Goal: Information Seeking & Learning: Learn about a topic

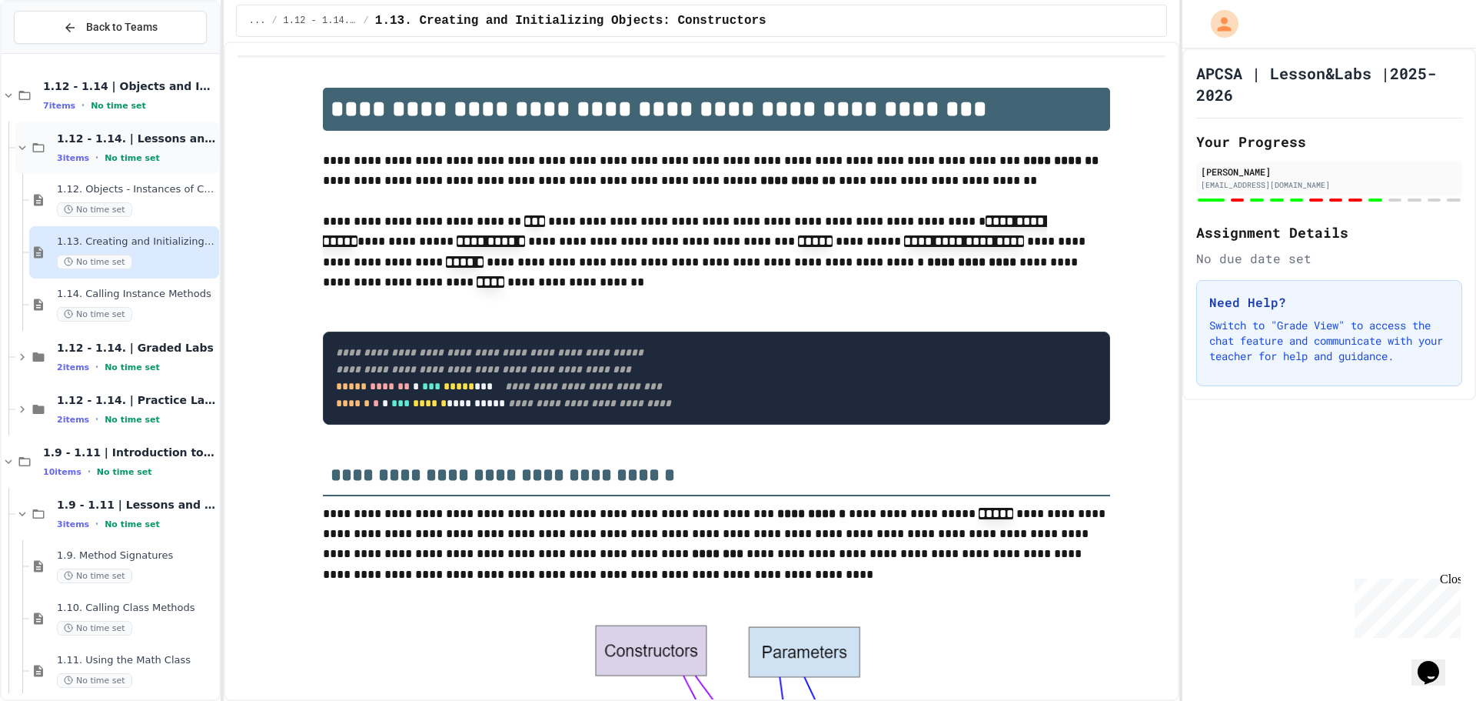
click at [135, 138] on span "1.12 - 1.14. | Lessons and Notes" at bounding box center [136, 138] width 159 height 14
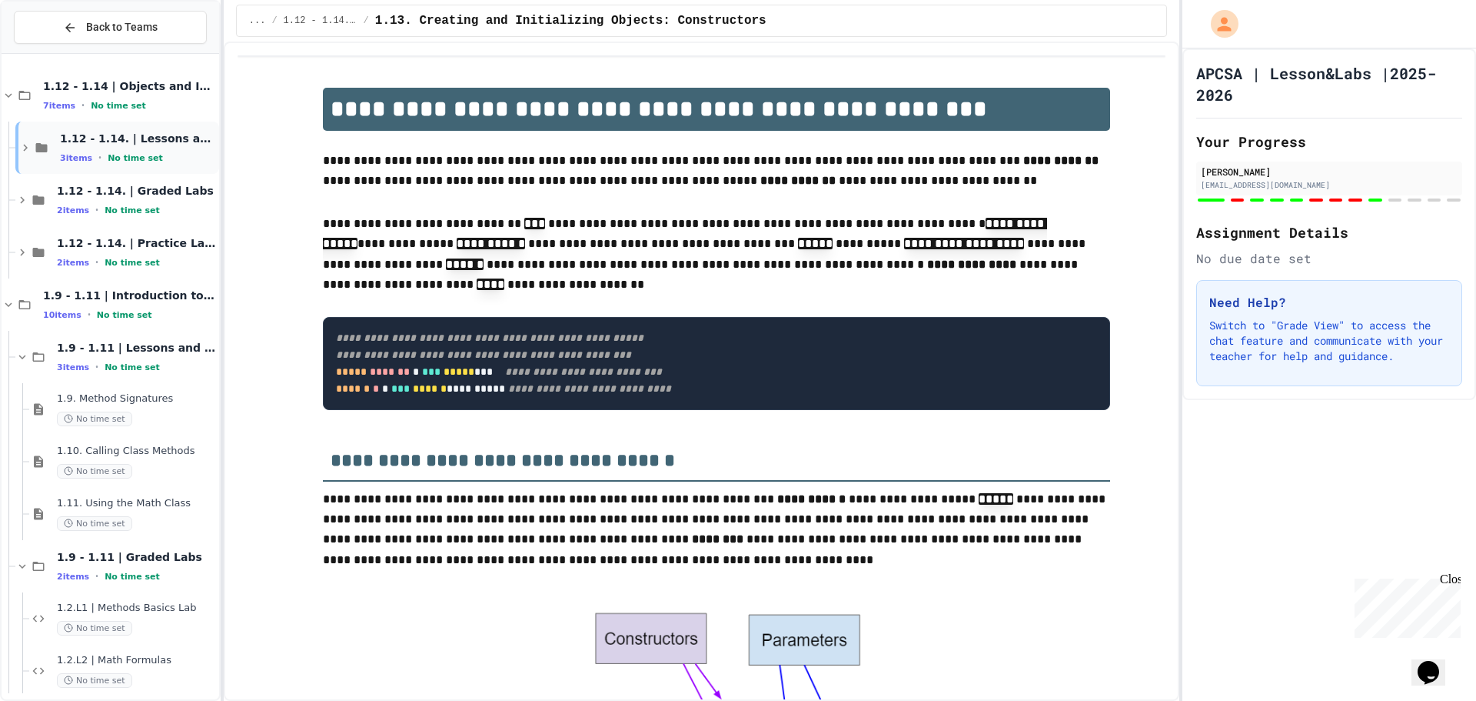
click at [136, 145] on span "1.12 - 1.14. | Lessons and Notes" at bounding box center [138, 138] width 156 height 14
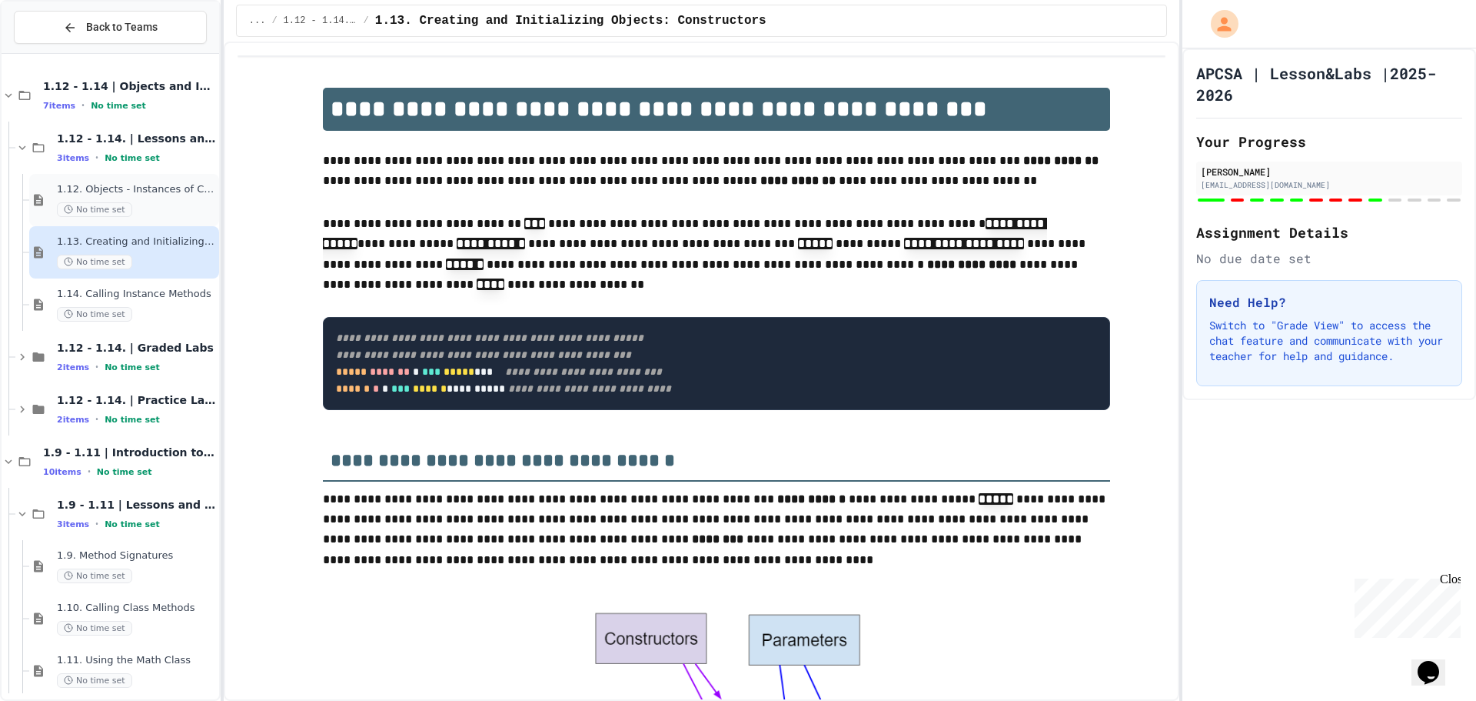
click at [146, 219] on div "1.12. Objects - Instances of Classes No time set" at bounding box center [124, 200] width 190 height 52
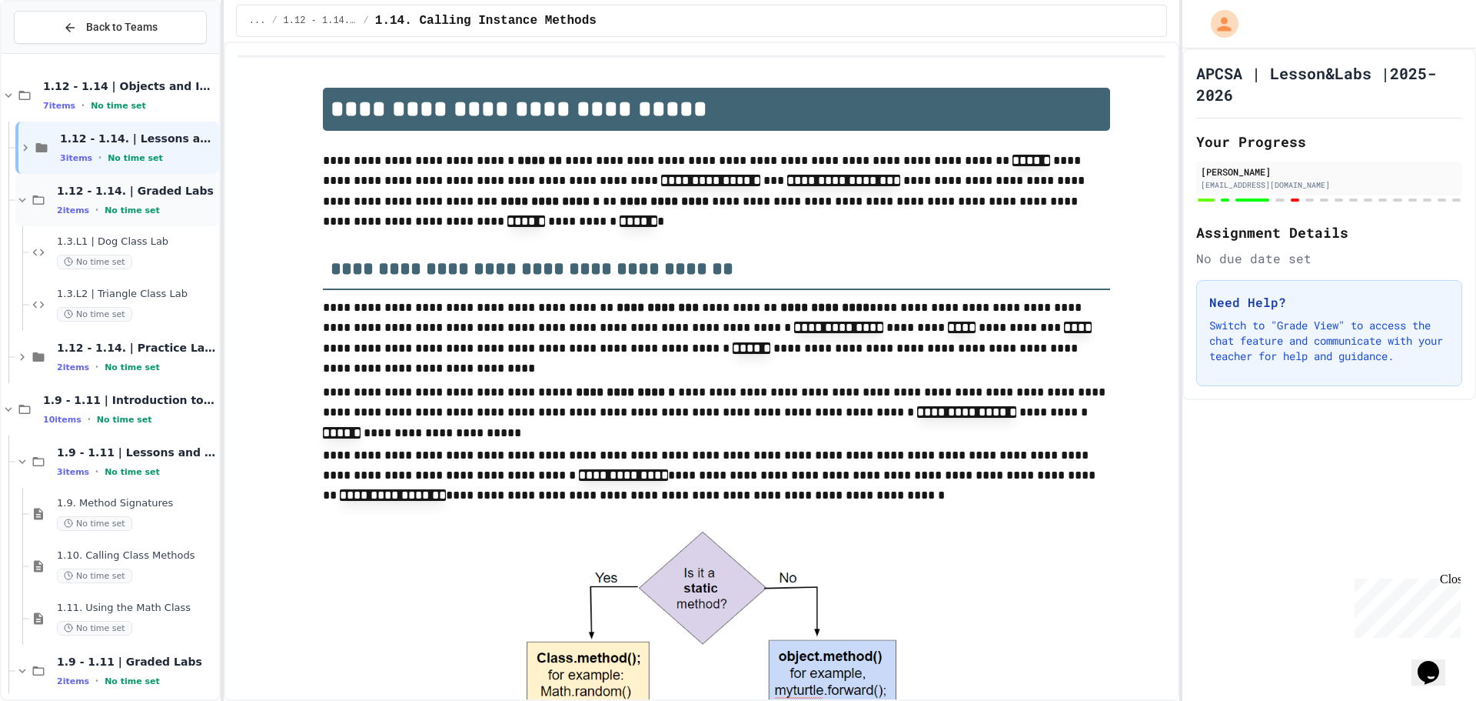
click at [152, 191] on span "1.12 - 1.14. | Graded Labs" at bounding box center [136, 191] width 159 height 14
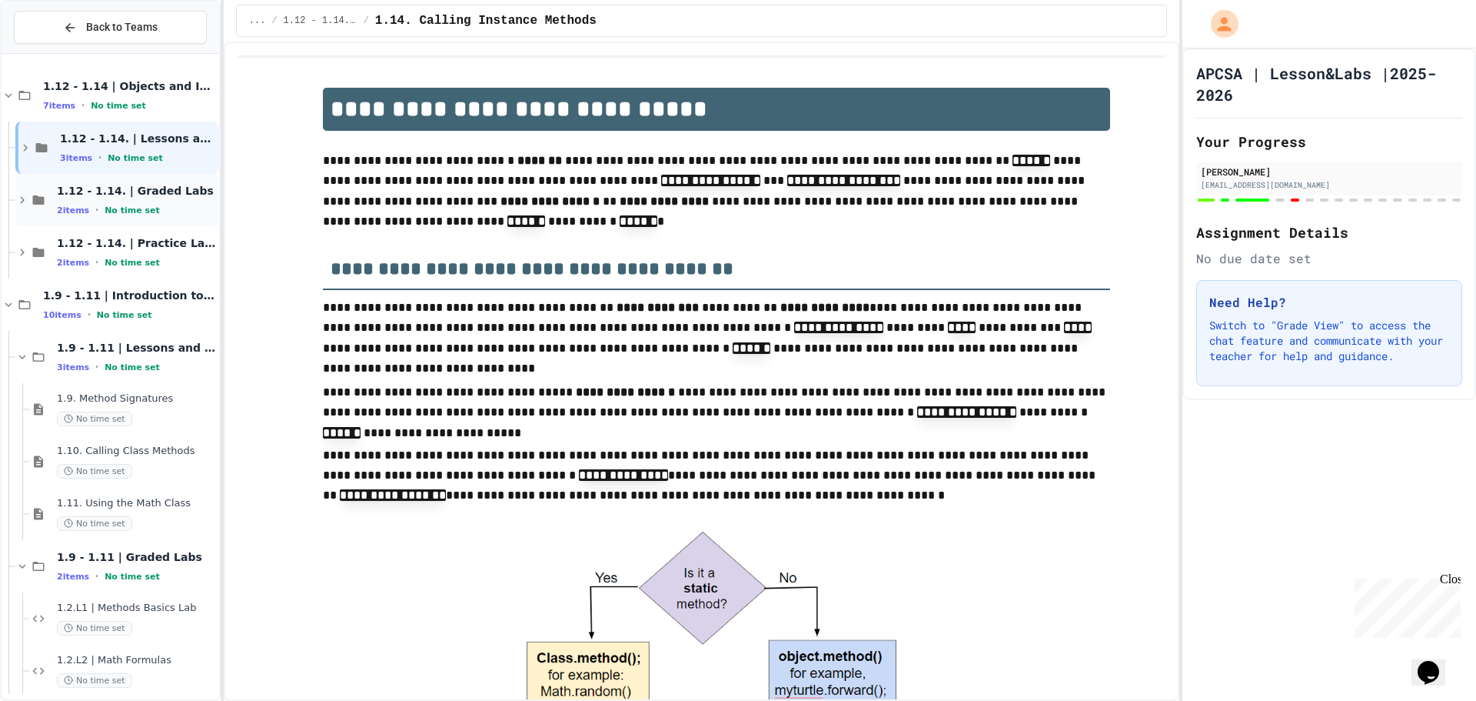
click at [181, 213] on div "2 items • No time set" at bounding box center [136, 210] width 159 height 12
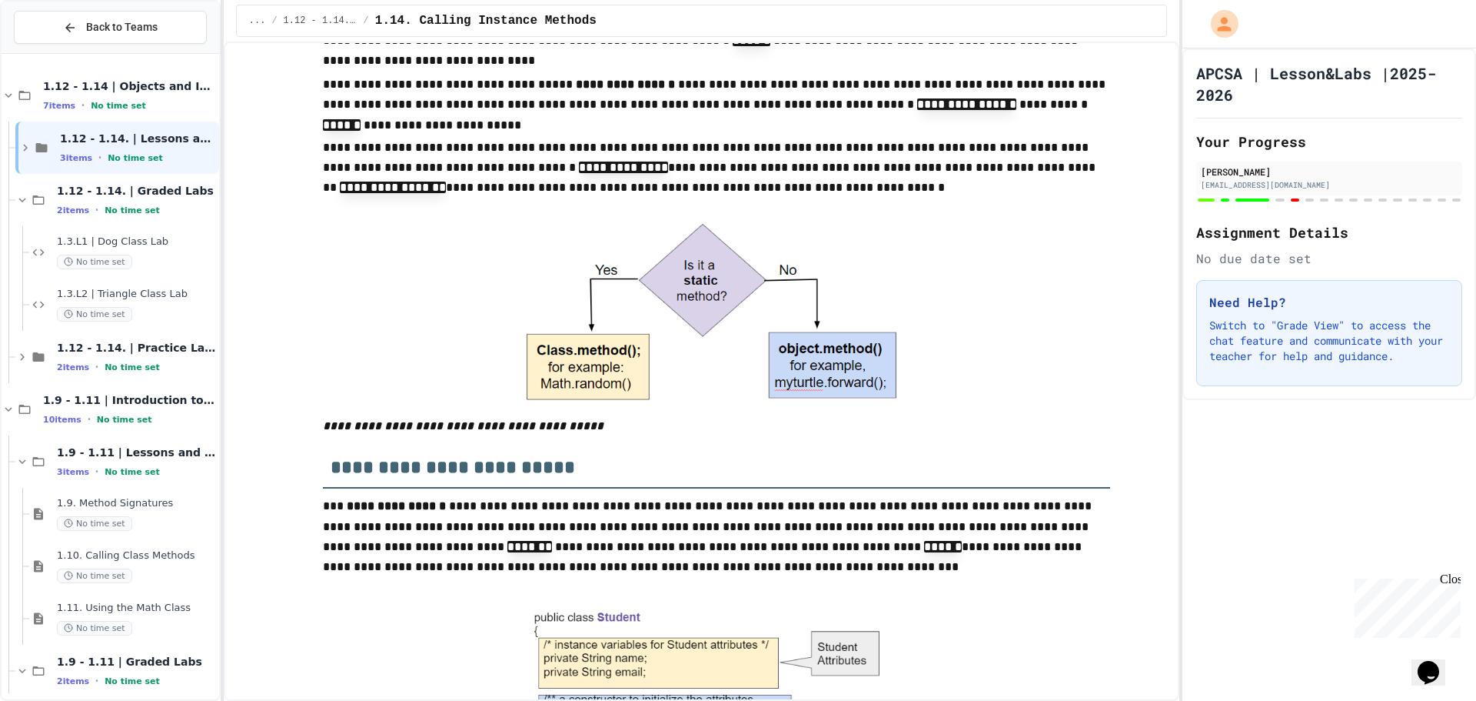
scroll to position [538, 0]
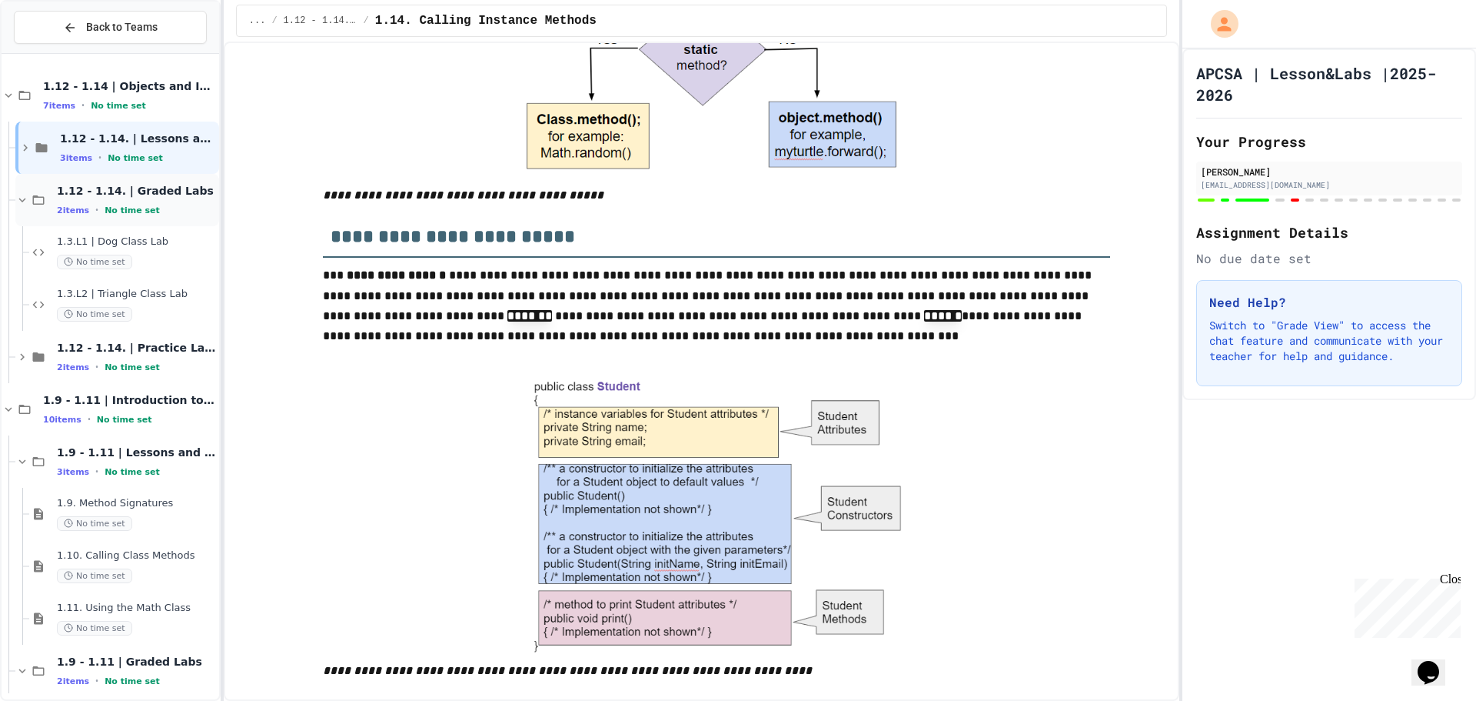
click at [80, 204] on div "2 items • No time set" at bounding box center [136, 210] width 159 height 12
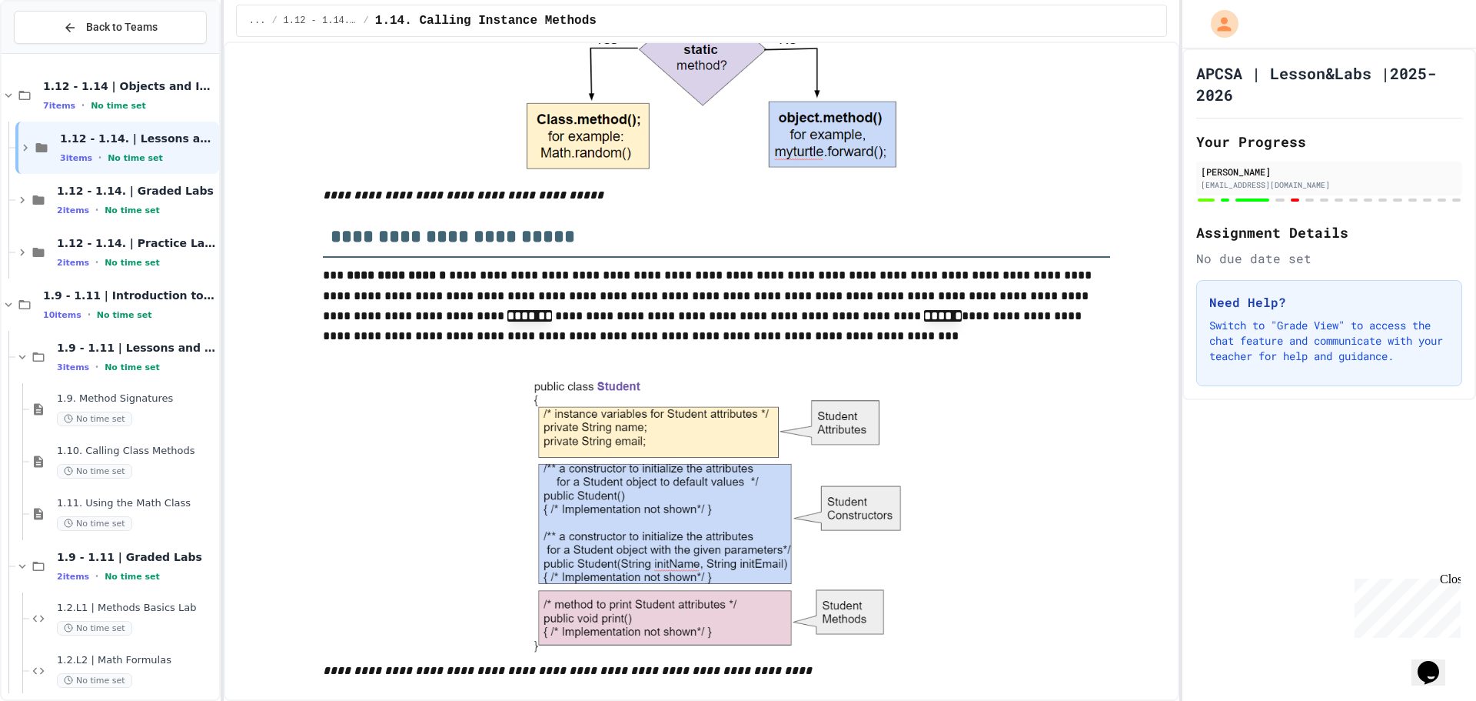
click at [80, 204] on div "2 items • No time set" at bounding box center [136, 210] width 159 height 12
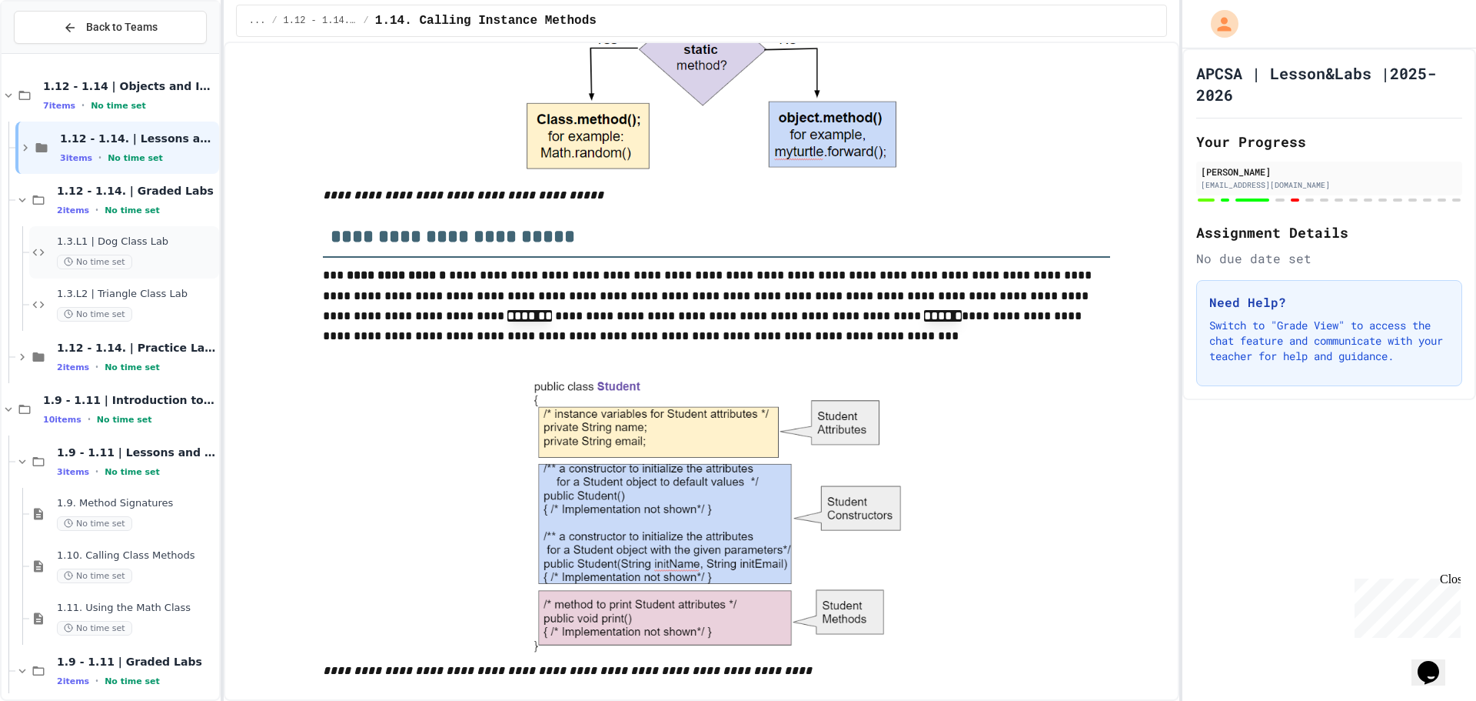
click at [107, 249] on div "1.3.L1 | Dog Class Lab No time set" at bounding box center [136, 252] width 159 height 34
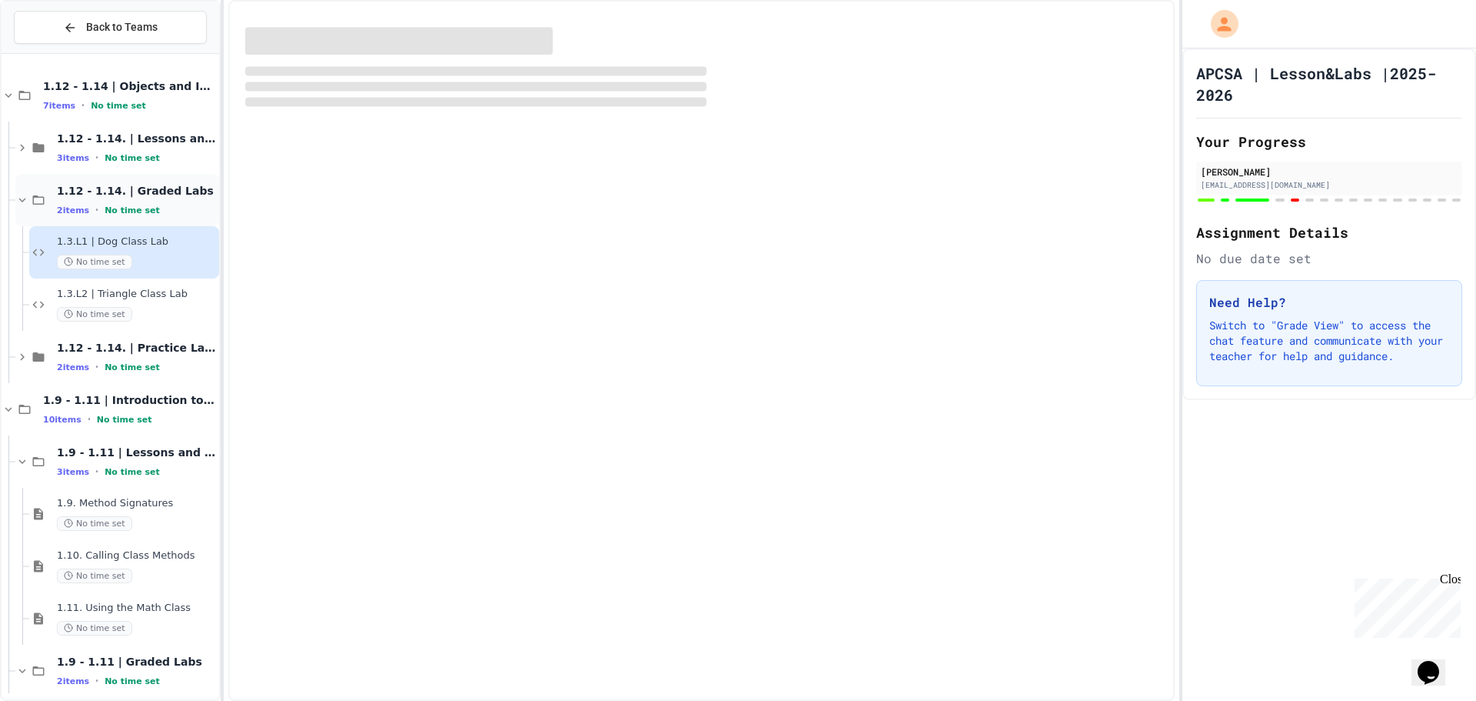
click at [121, 200] on div "1.12 - 1.14. | Graded Labs 2 items • No time set" at bounding box center [136, 200] width 159 height 32
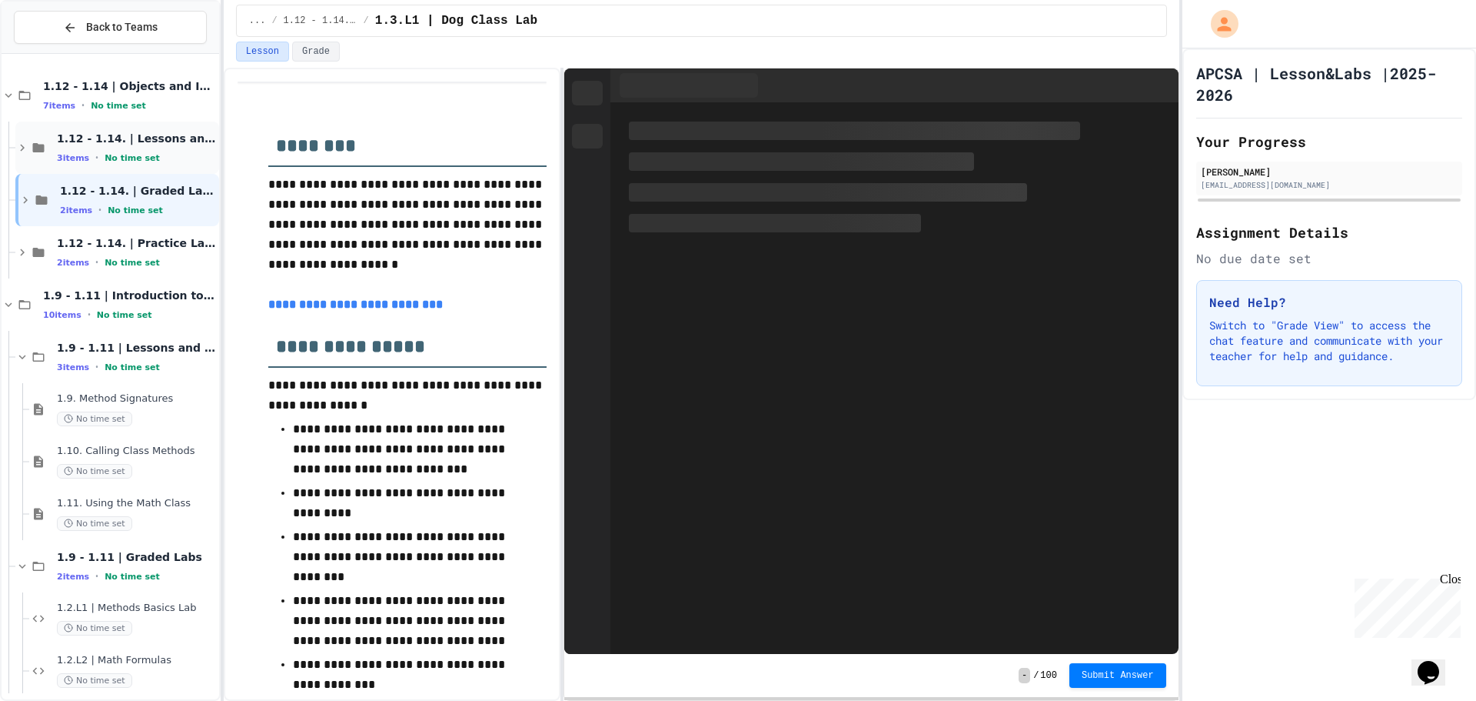
click at [118, 157] on span "No time set" at bounding box center [132, 158] width 55 height 10
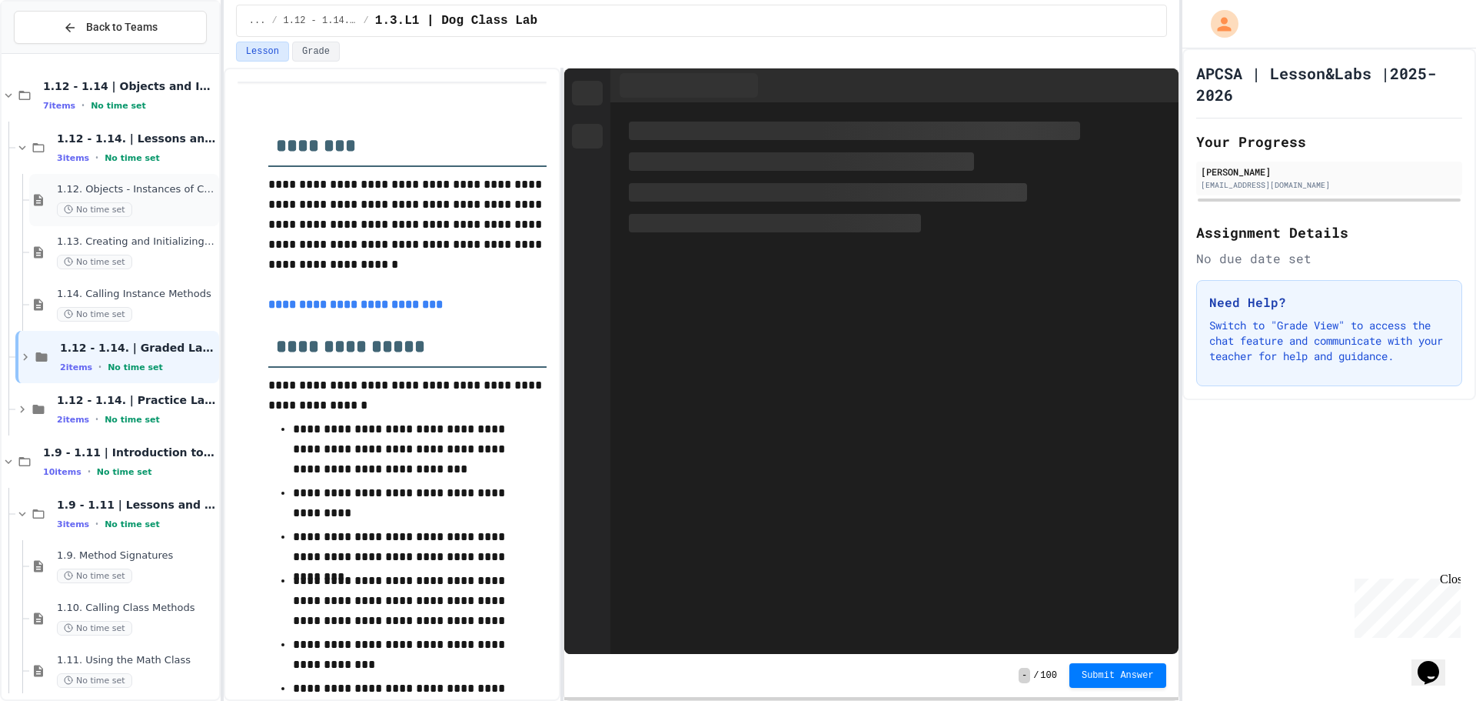
click at [115, 213] on span "No time set" at bounding box center [94, 209] width 75 height 15
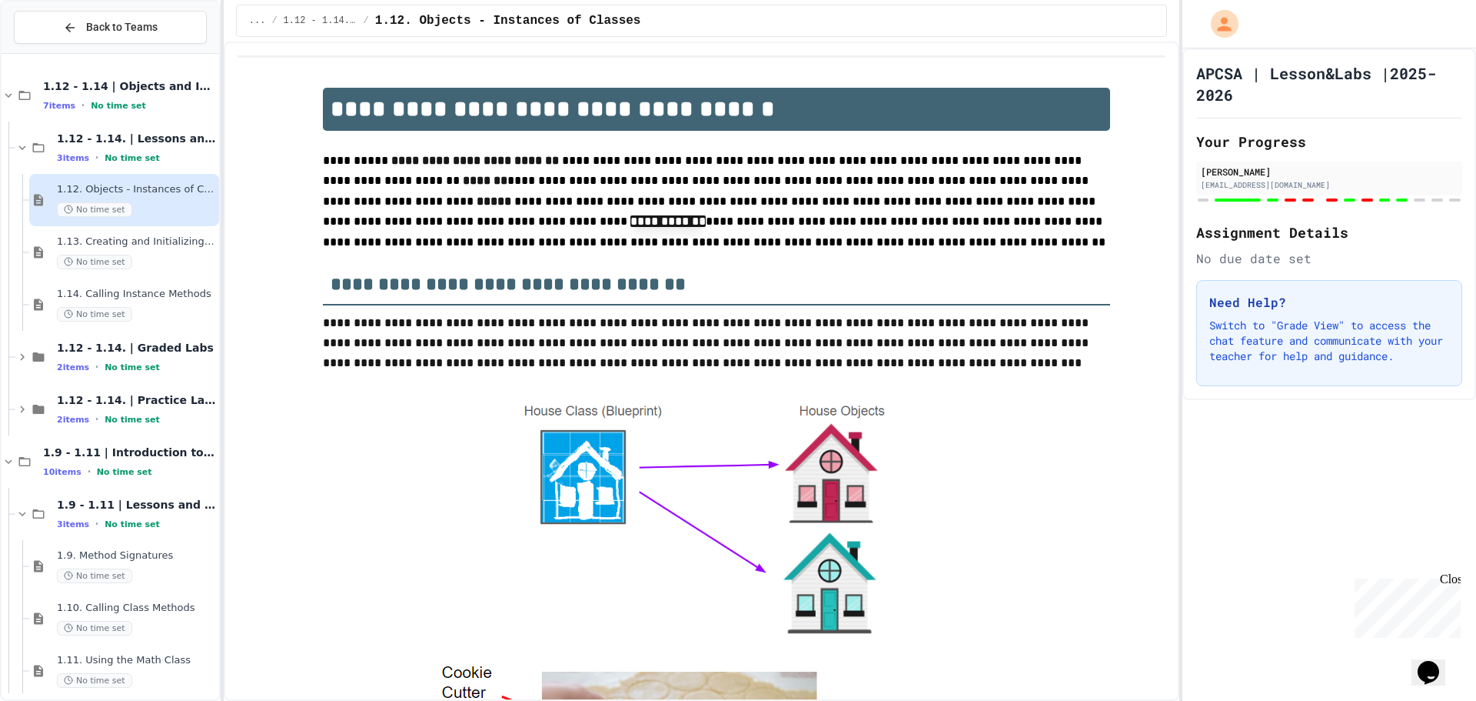
click at [159, 201] on div "1.12. Objects - Instances of Classes No time set" at bounding box center [136, 200] width 159 height 34
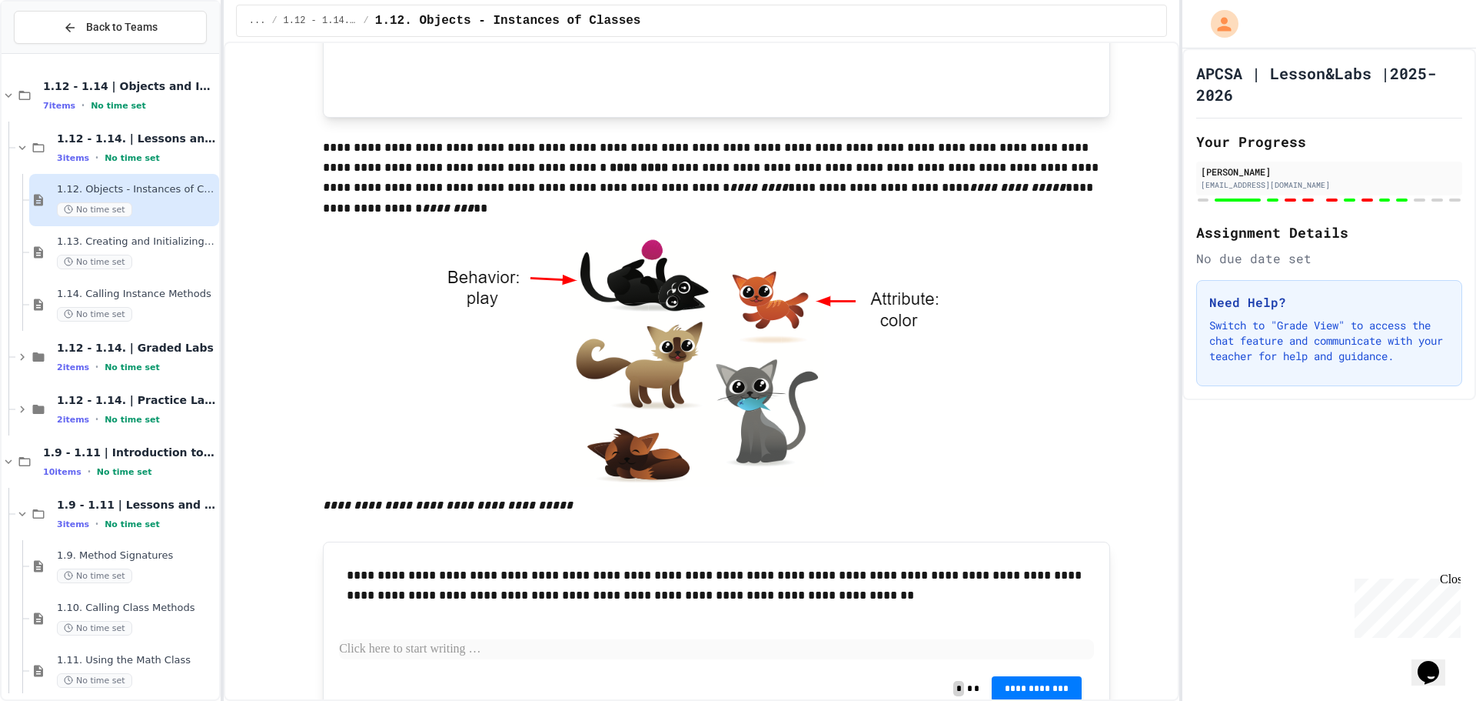
scroll to position [2615, 0]
